Goal: Information Seeking & Learning: Learn about a topic

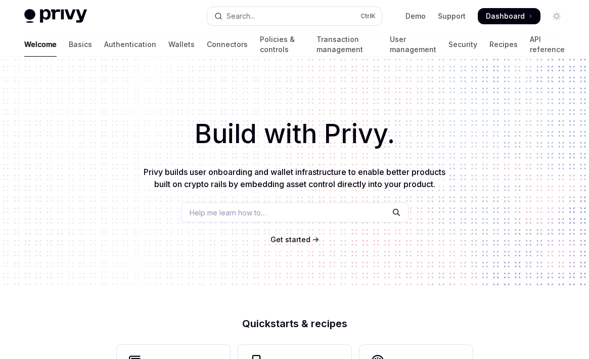
scroll to position [445, 0]
